Goal: Check status

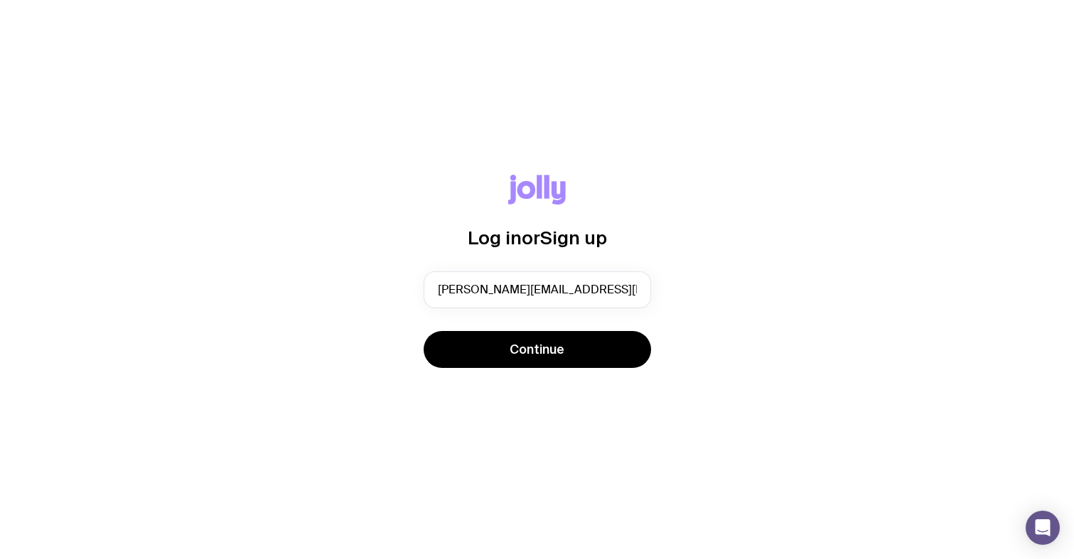
type input "[PERSON_NAME][EMAIL_ADDRESS][PERSON_NAME][DOMAIN_NAME]"
click at [537, 349] on button "Continue" at bounding box center [537, 349] width 227 height 37
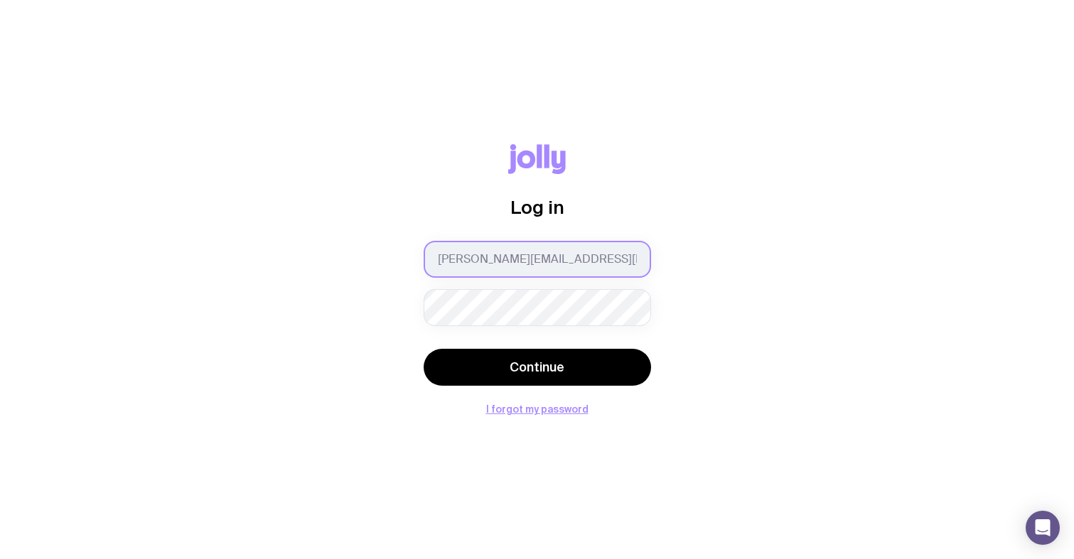
type input "[PERSON_NAME][EMAIL_ADDRESS][PERSON_NAME][DOMAIN_NAME]"
click at [537, 367] on button "Continue" at bounding box center [537, 367] width 227 height 37
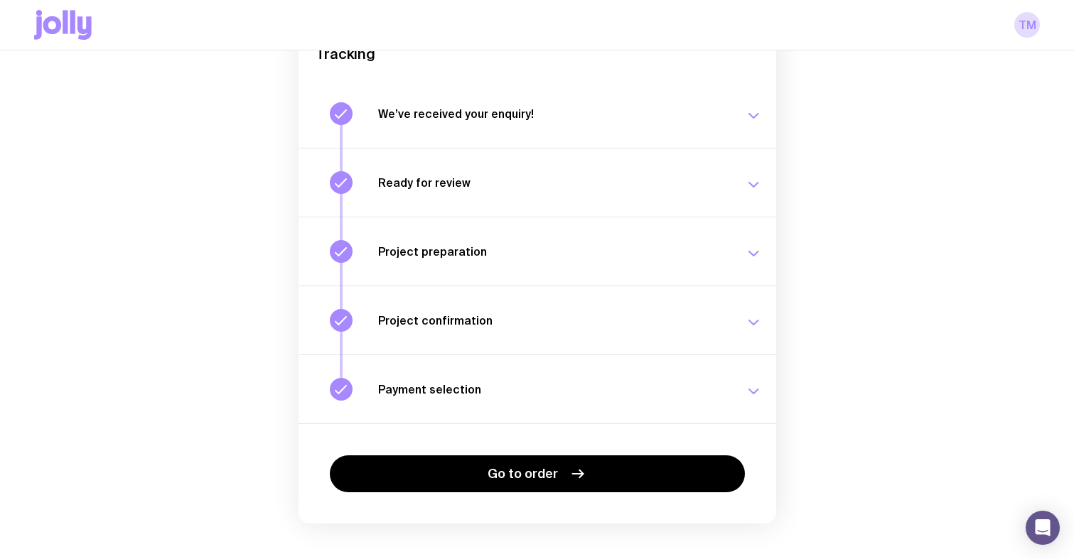
scroll to position [170, 0]
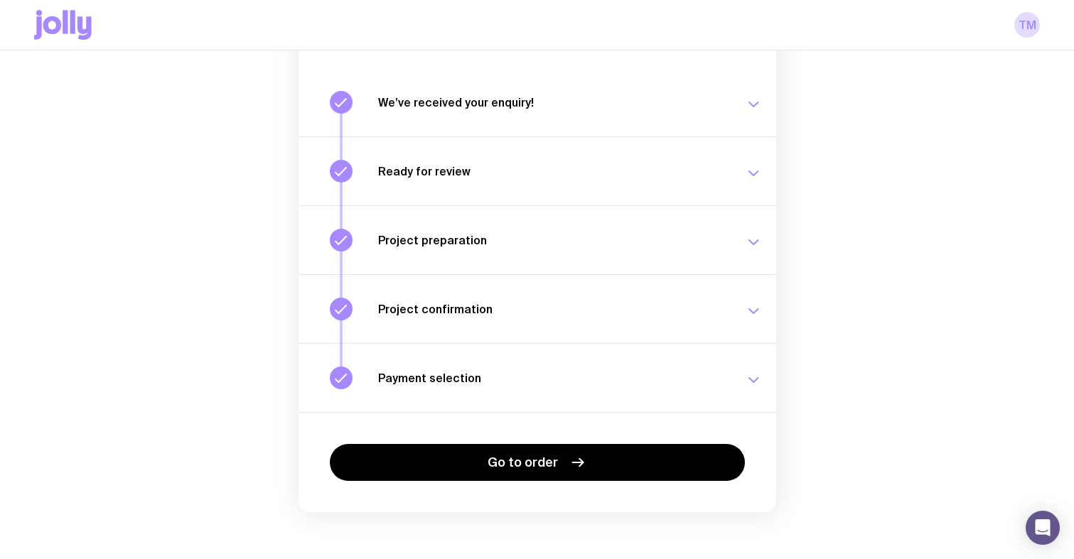
click at [688, 365] on button "Payment selection Choose your payment option to finalise your swag project. [DA…" at bounding box center [538, 377] width 478 height 69
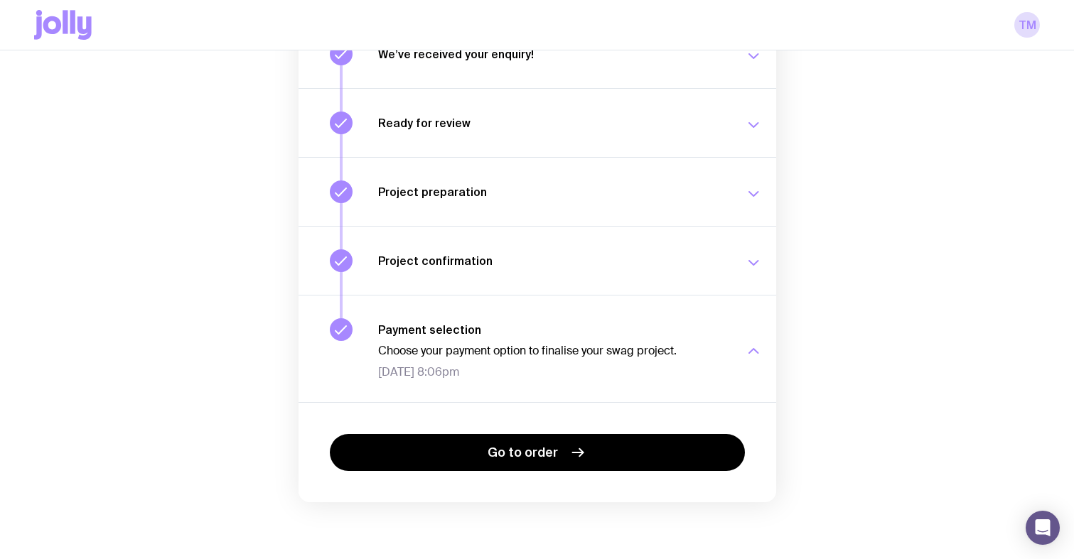
scroll to position [218, 0]
click at [582, 268] on div "Project confirmation Your project details have been confirmed. [DATE] 8:06pm" at bounding box center [570, 260] width 384 height 23
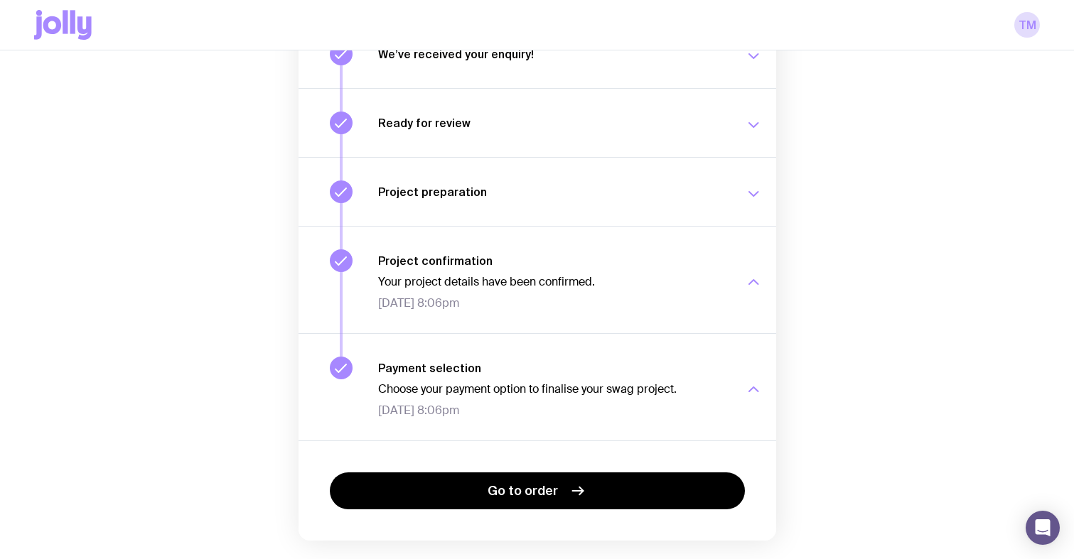
click at [550, 190] on h3 "Project preparation" at bounding box center [553, 192] width 350 height 14
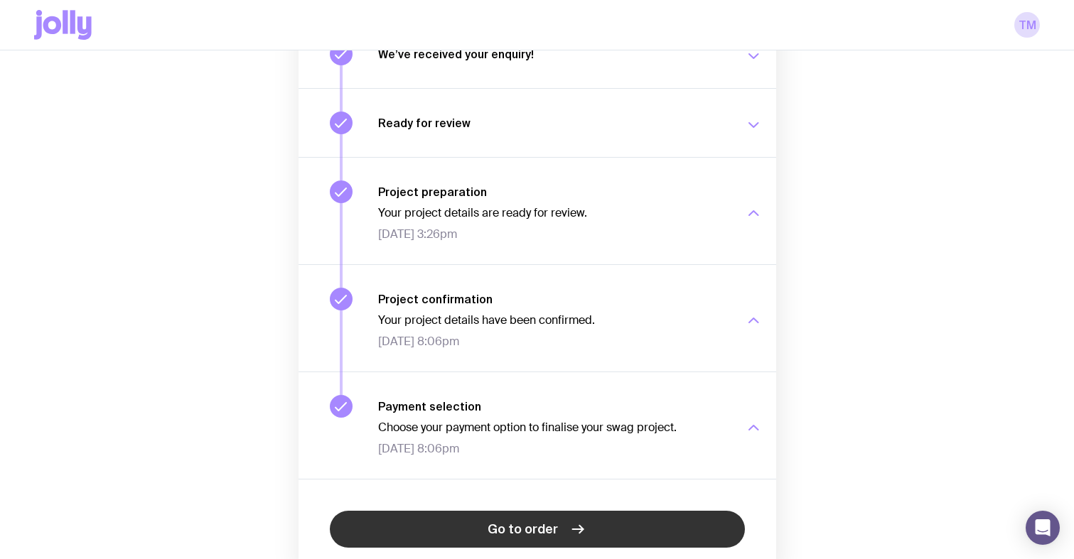
click at [550, 523] on span "Go to order" at bounding box center [523, 529] width 70 height 17
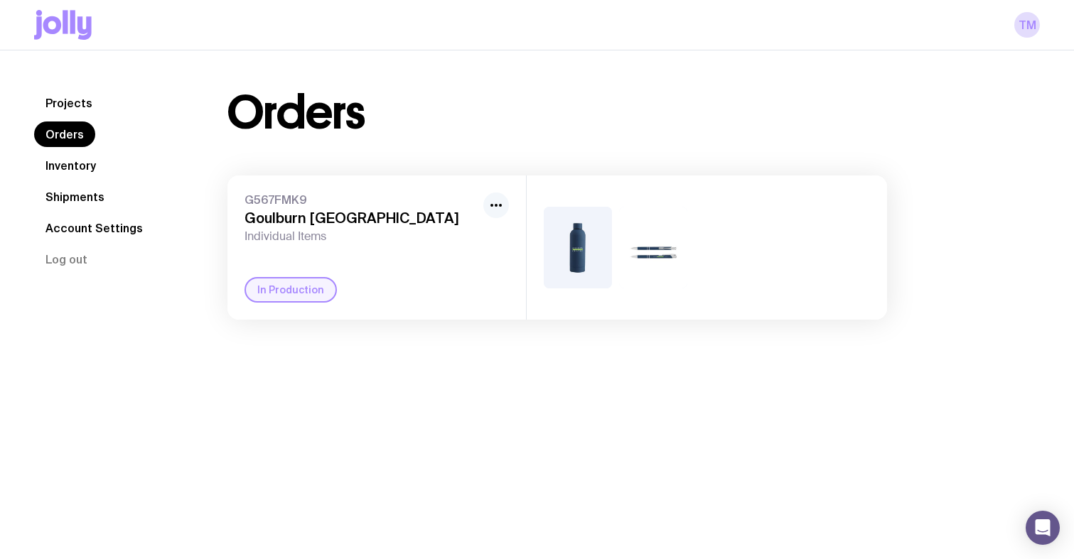
click at [501, 208] on icon "button" at bounding box center [496, 205] width 17 height 17
click at [342, 227] on div "G567FMK9 Goulburn Physiotherapy Centre Individual Items" at bounding box center [360, 218] width 233 height 51
click at [292, 281] on div "In Production" at bounding box center [290, 290] width 92 height 26
click at [284, 286] on div "In Production" at bounding box center [290, 290] width 92 height 26
click at [279, 224] on h3 "Goulburn [GEOGRAPHIC_DATA]" at bounding box center [360, 218] width 233 height 17
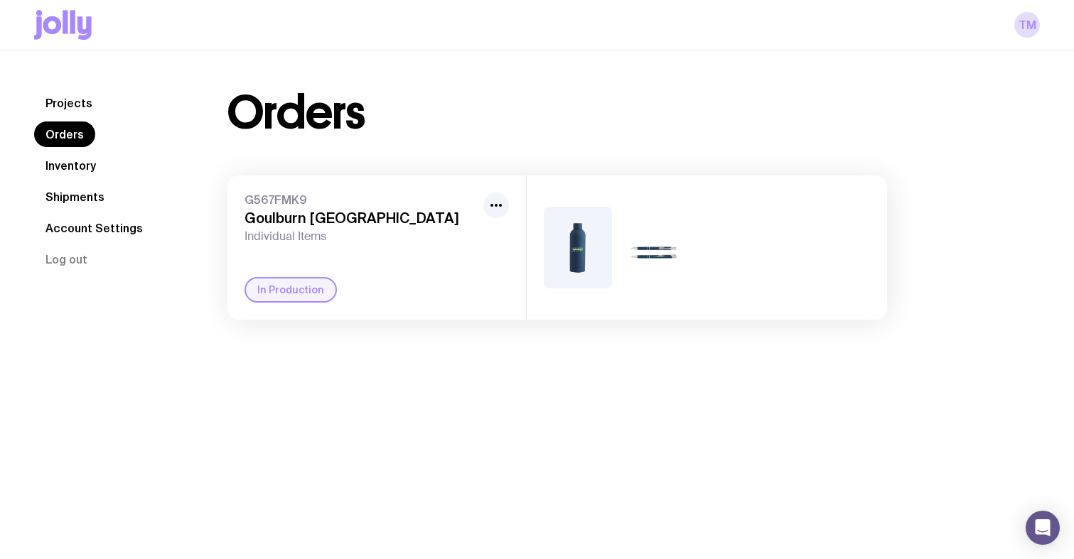
click at [279, 210] on h3 "Goulburn [GEOGRAPHIC_DATA]" at bounding box center [360, 218] width 233 height 17
click at [584, 240] on img at bounding box center [578, 248] width 68 height 82
click at [87, 223] on link "Account Settings" at bounding box center [94, 228] width 120 height 26
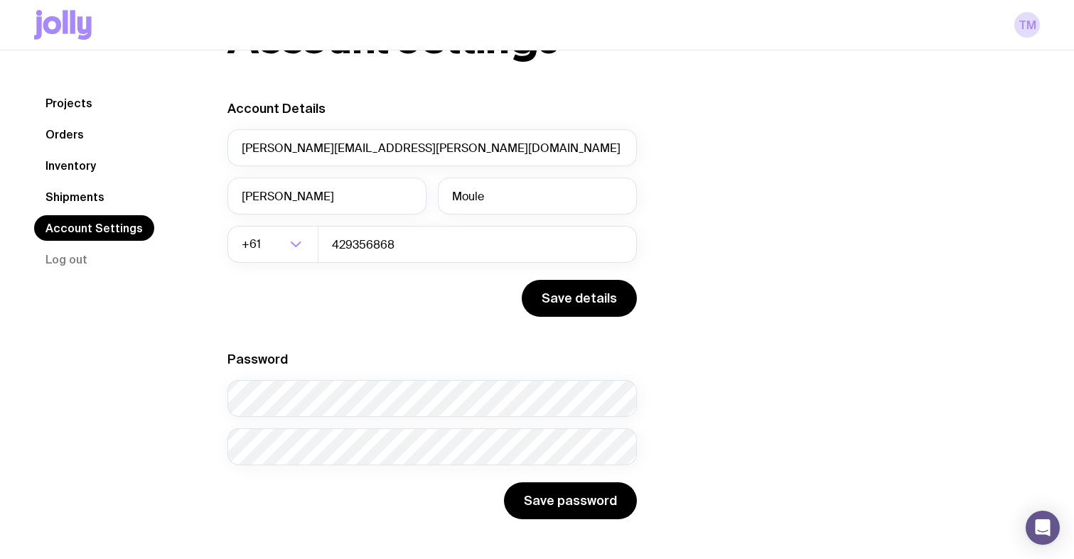
scroll to position [75, 0]
click at [1022, 31] on link "TM" at bounding box center [1027, 25] width 26 height 26
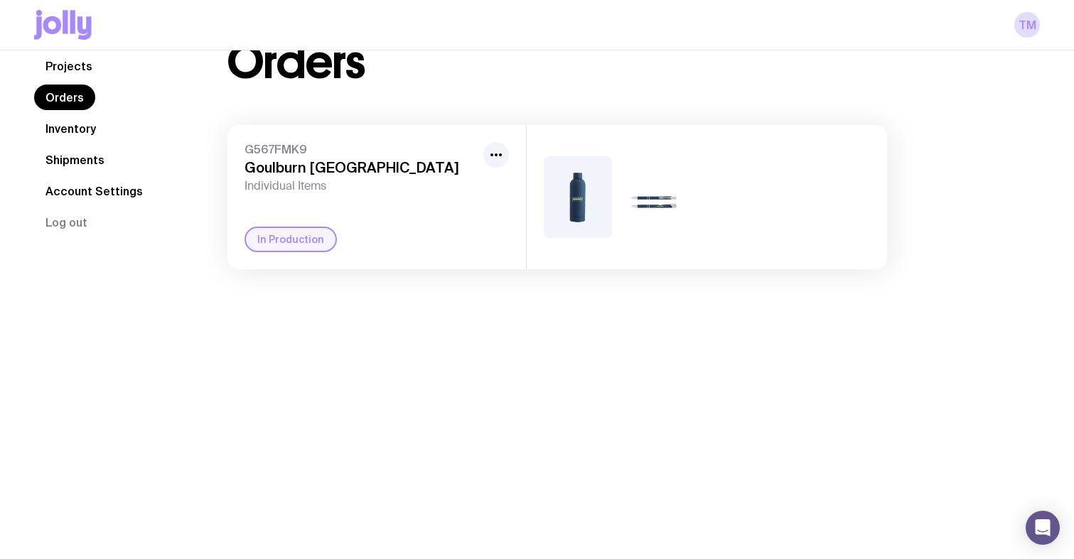
scroll to position [50, 0]
